Goal: Transaction & Acquisition: Download file/media

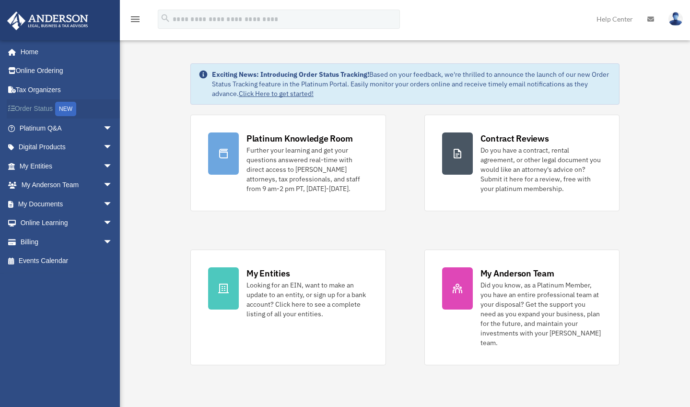
click at [44, 108] on link "Order Status NEW" at bounding box center [67, 109] width 120 height 20
click at [103, 203] on span "arrow_drop_down" at bounding box center [112, 204] width 19 height 20
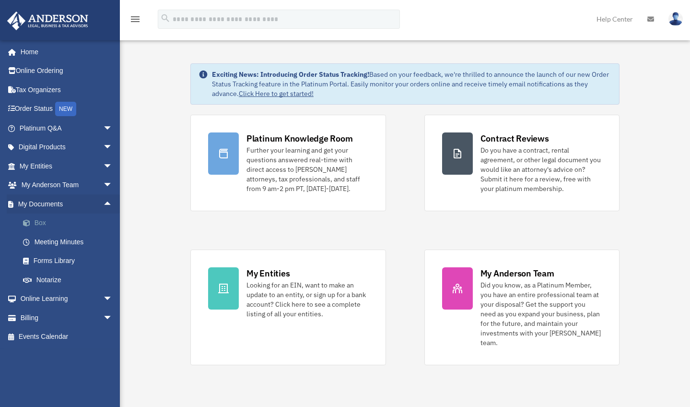
click at [47, 223] on link "Box" at bounding box center [70, 222] width 114 height 19
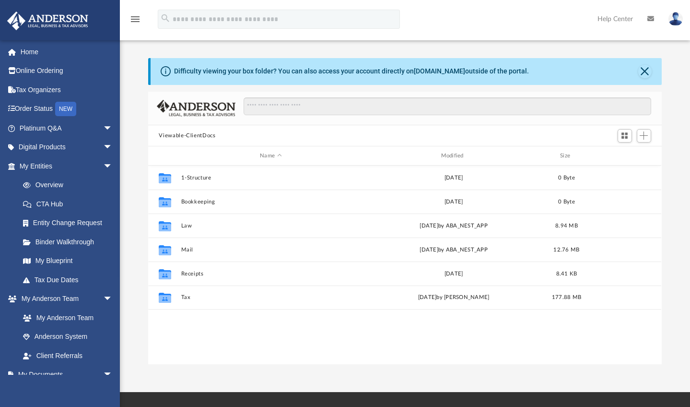
scroll to position [211, 506]
click at [646, 72] on button "Close" at bounding box center [644, 71] width 13 height 13
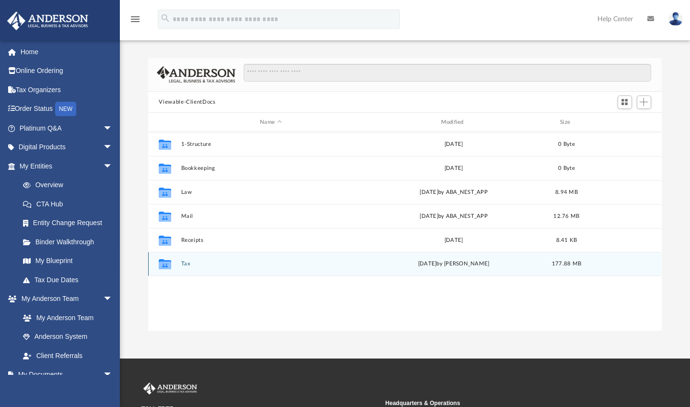
click at [183, 265] on button "Tax" at bounding box center [270, 263] width 179 height 6
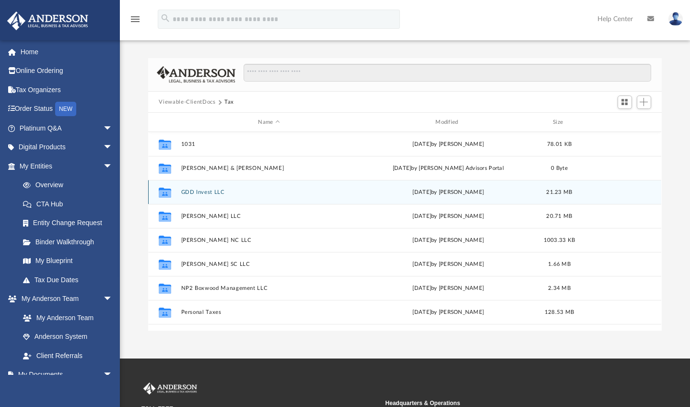
click at [200, 193] on button "GDD Invest LLC" at bounding box center [269, 192] width 176 height 6
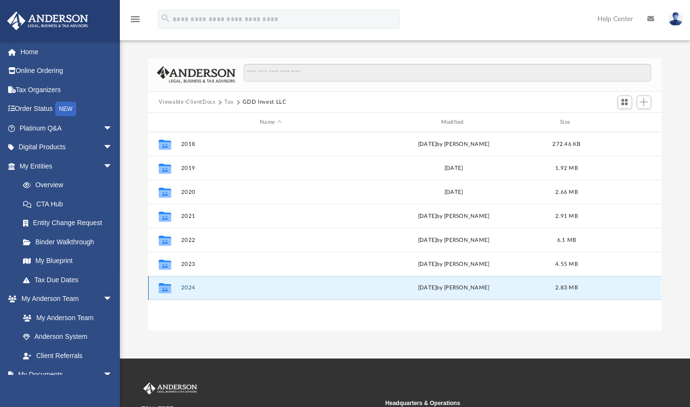
click at [188, 289] on button "2024" at bounding box center [270, 287] width 179 height 6
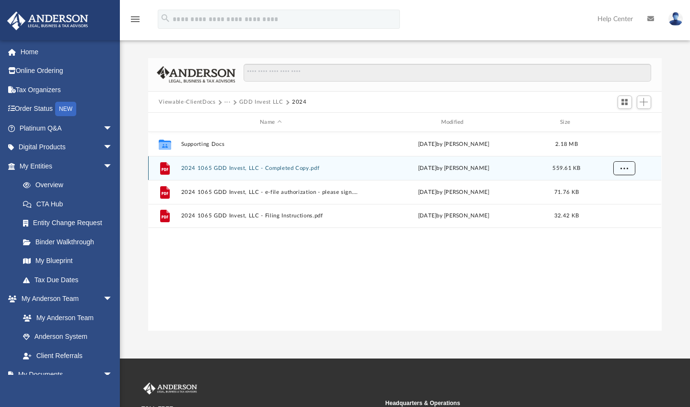
click at [629, 170] on button "More options" at bounding box center [624, 168] width 22 height 14
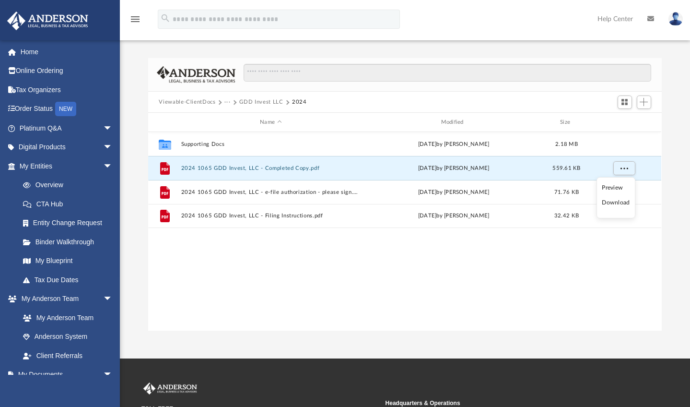
click at [623, 205] on li "Download" at bounding box center [616, 203] width 28 height 10
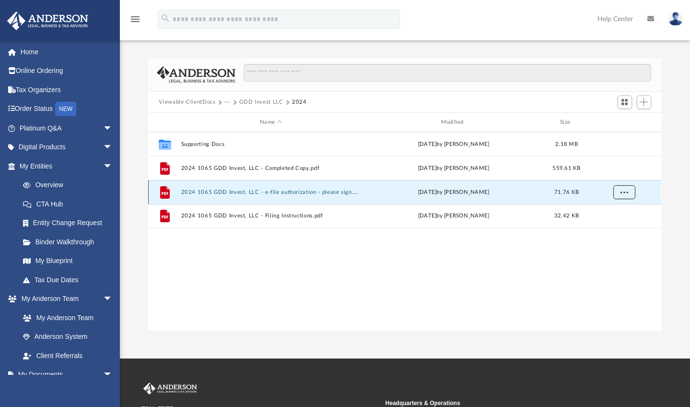
click at [626, 194] on button "More options" at bounding box center [624, 192] width 22 height 14
click at [622, 226] on li "Download" at bounding box center [616, 227] width 28 height 10
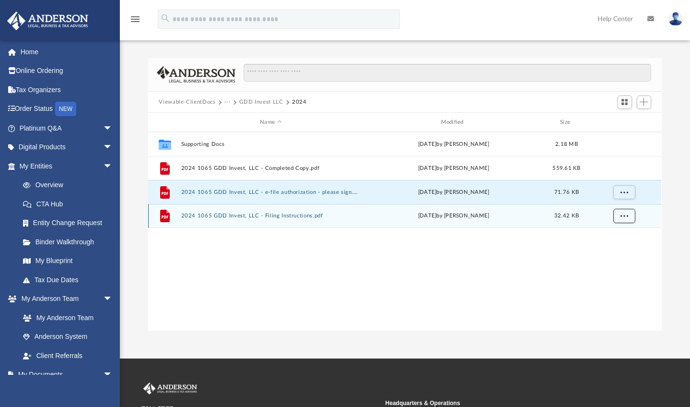
click at [626, 215] on span "More options" at bounding box center [625, 215] width 8 height 5
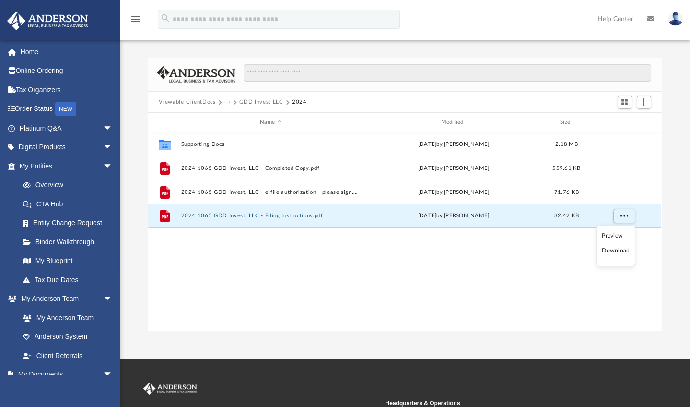
click at [617, 253] on li "Download" at bounding box center [616, 251] width 28 height 10
